Goal: Information Seeking & Learning: Learn about a topic

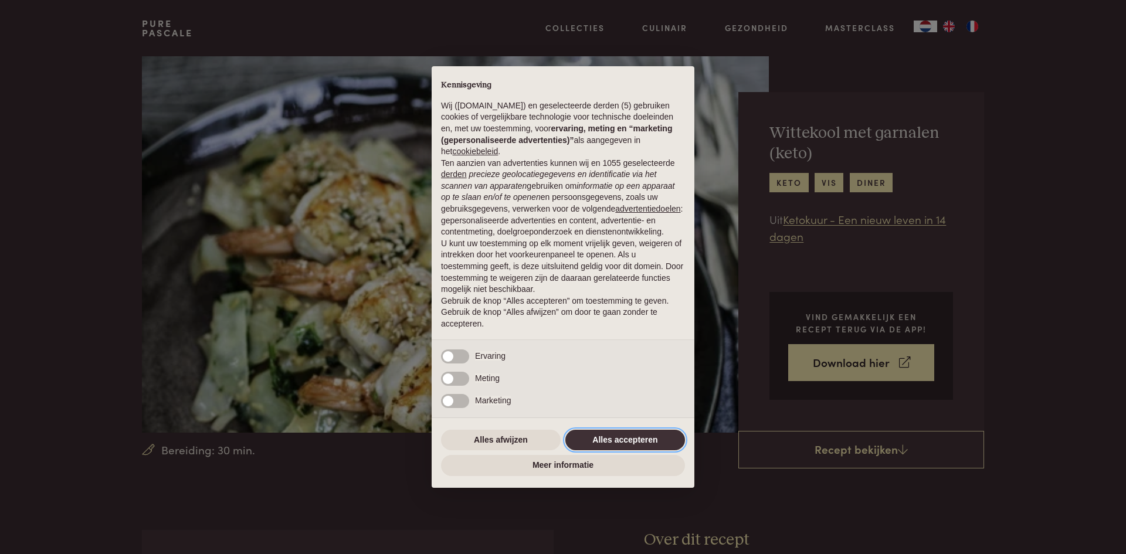
click at [602, 433] on button "Alles accepteren" at bounding box center [626, 440] width 120 height 21
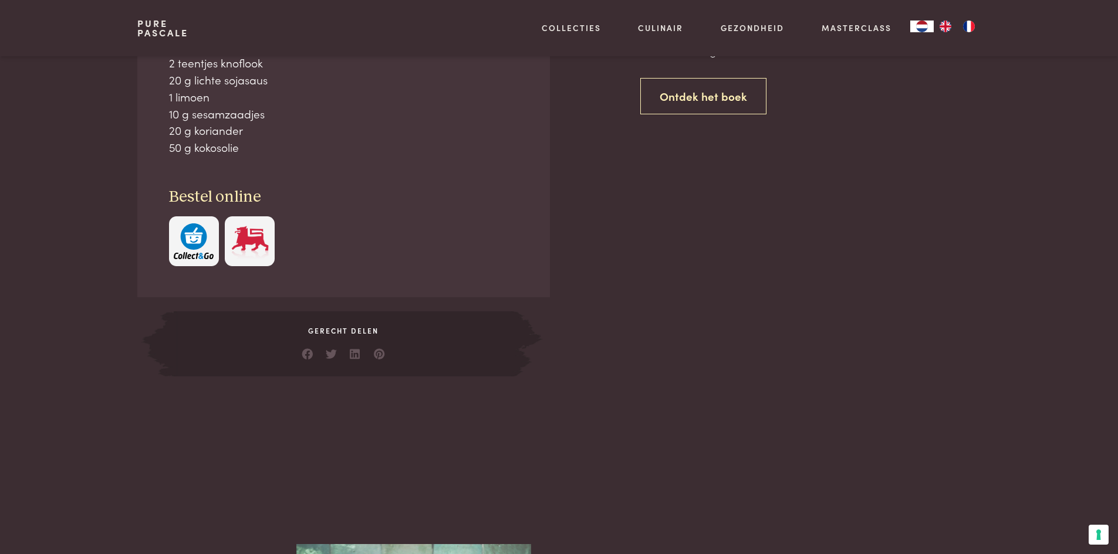
scroll to position [235, 0]
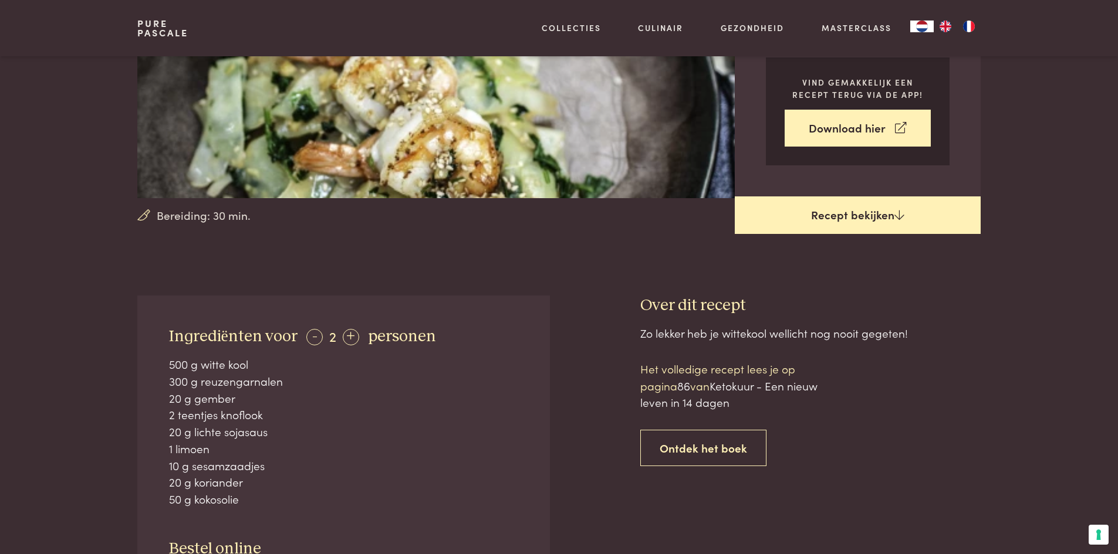
click at [868, 215] on link "Recept bekijken" at bounding box center [857, 216] width 246 height 38
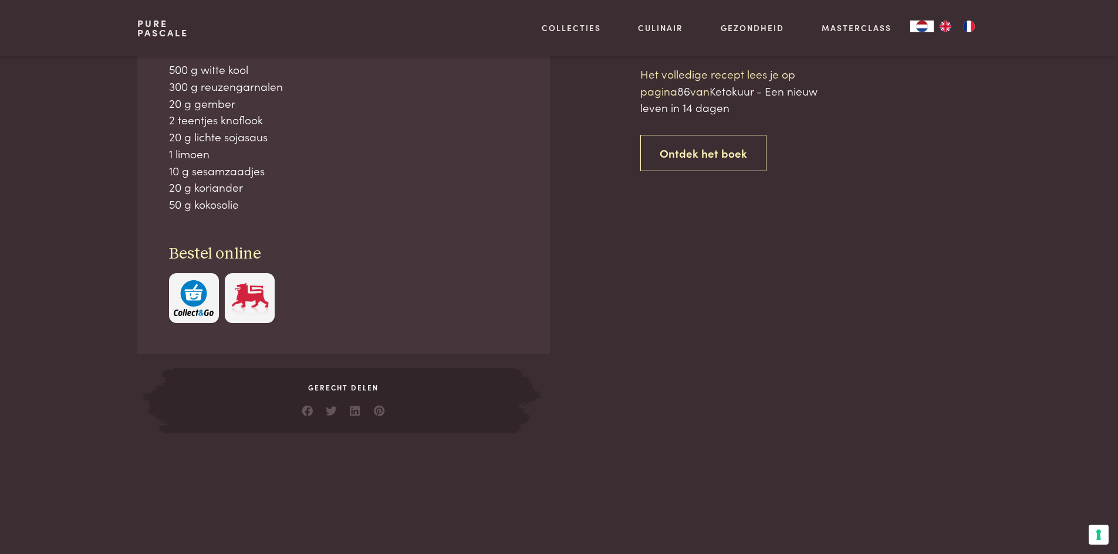
scroll to position [530, 0]
click at [715, 152] on link "Ontdek het boek" at bounding box center [703, 152] width 126 height 37
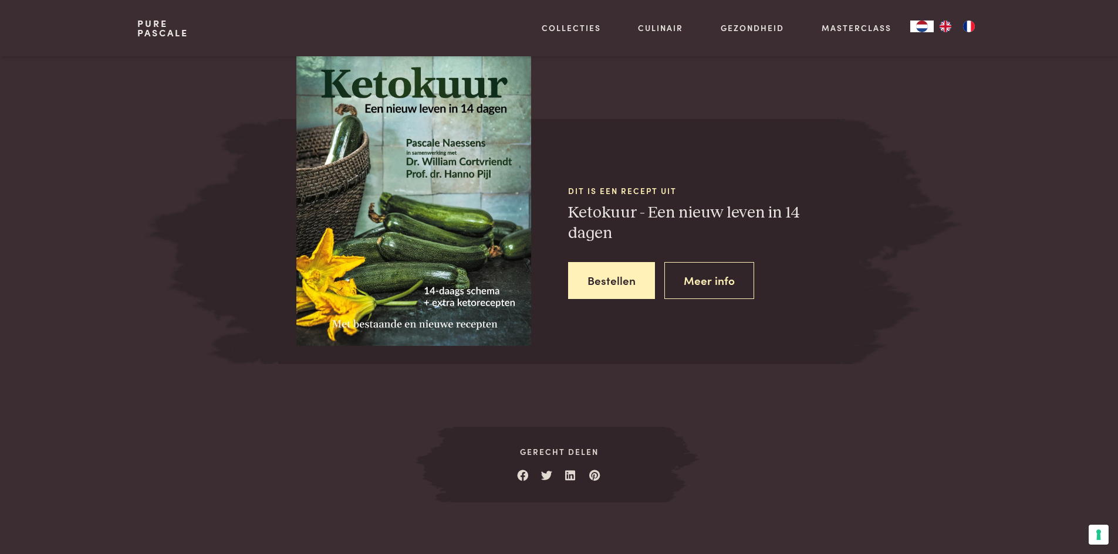
scroll to position [1088, 0]
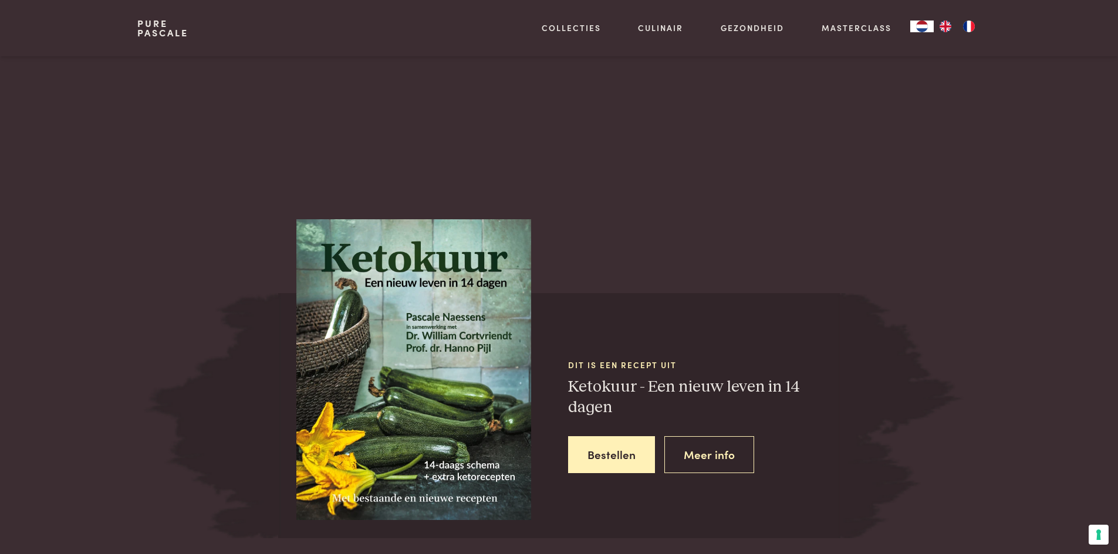
scroll to position [501, 0]
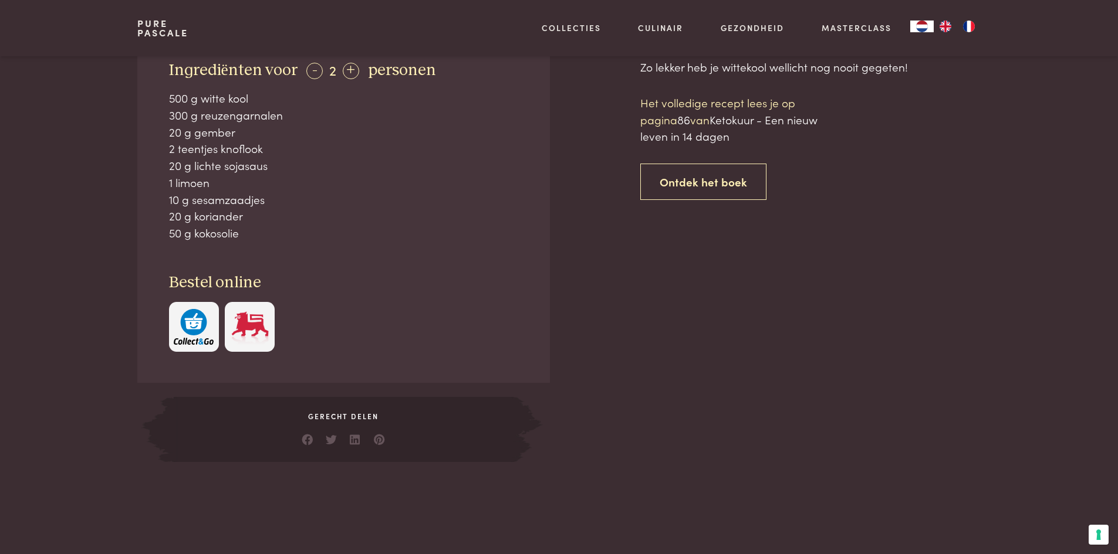
scroll to position [530, 0]
